Goal: Information Seeking & Learning: Find specific fact

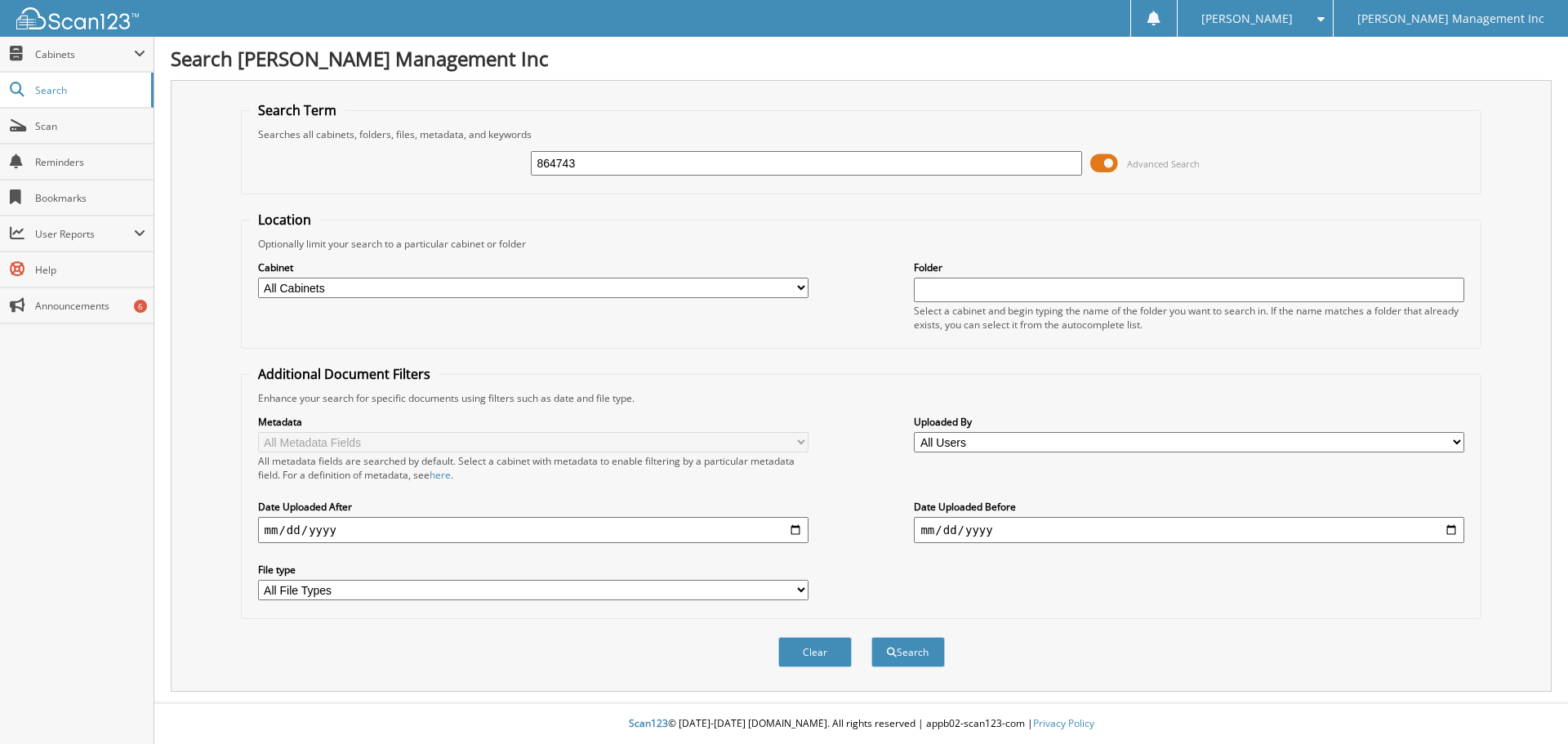
type input "864743"
click at [871, 637] on button "Search" at bounding box center [908, 652] width 74 height 30
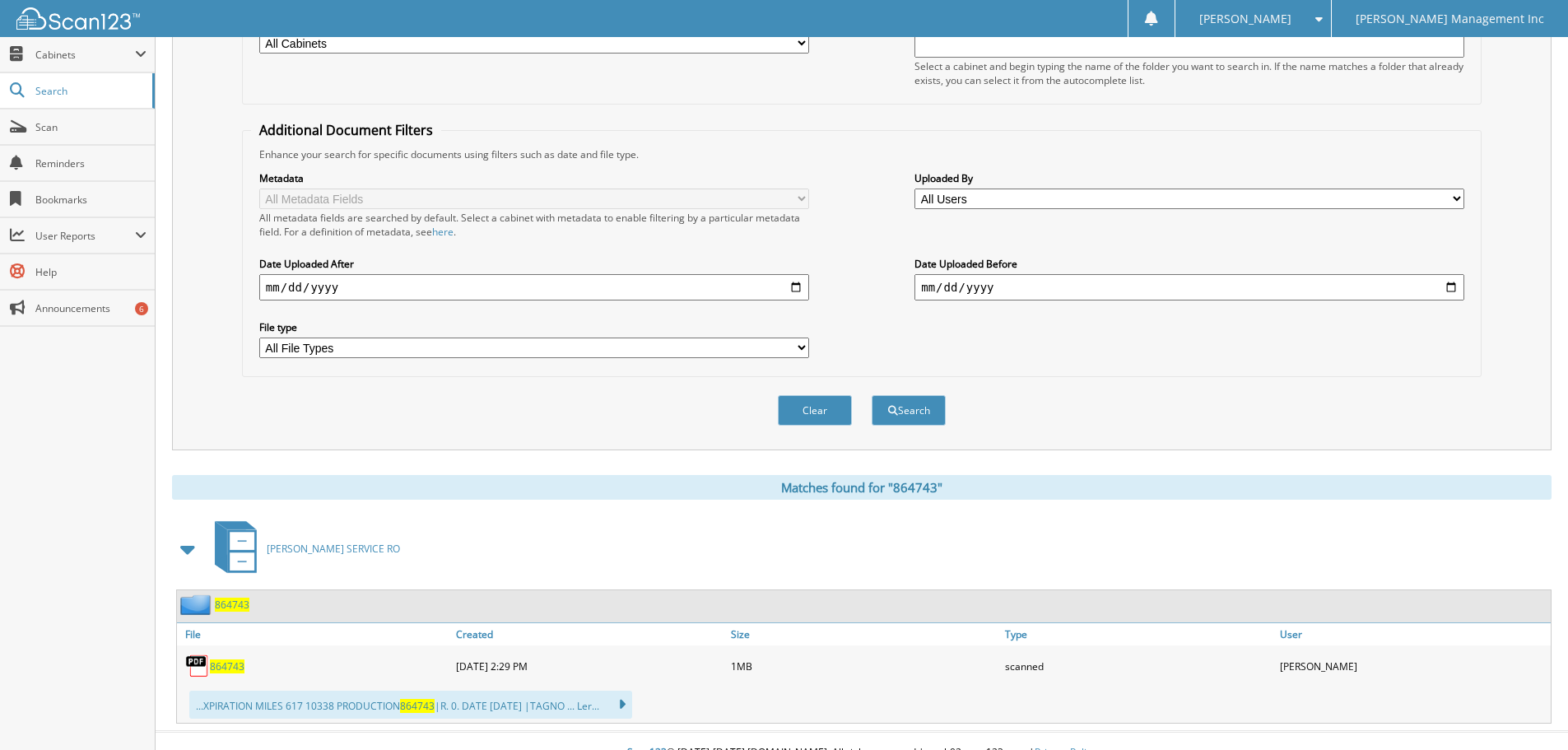
scroll to position [271, 0]
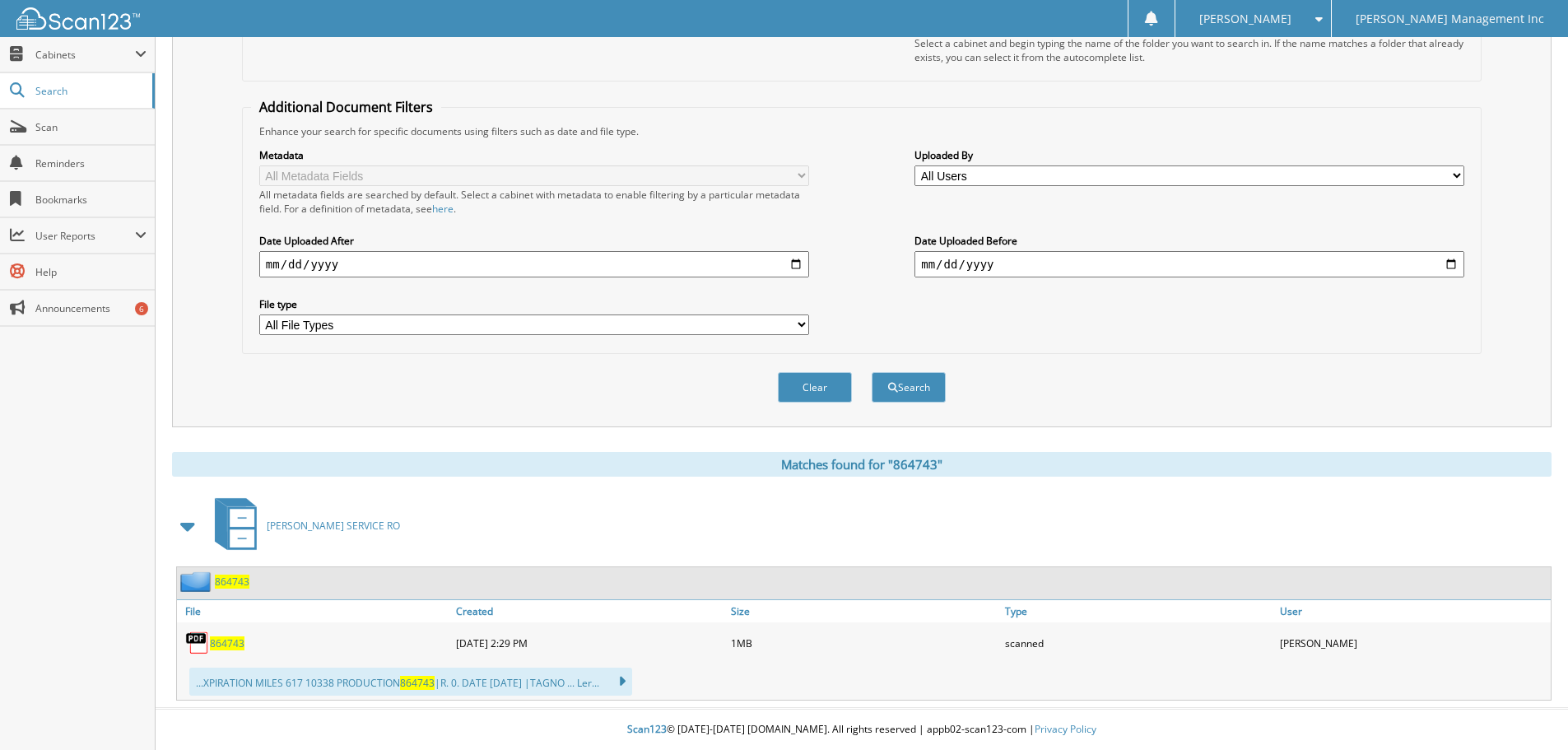
click at [192, 640] on img at bounding box center [198, 643] width 25 height 25
click at [233, 643] on span "864743" at bounding box center [227, 643] width 34 height 14
